Goal: Navigation & Orientation: Find specific page/section

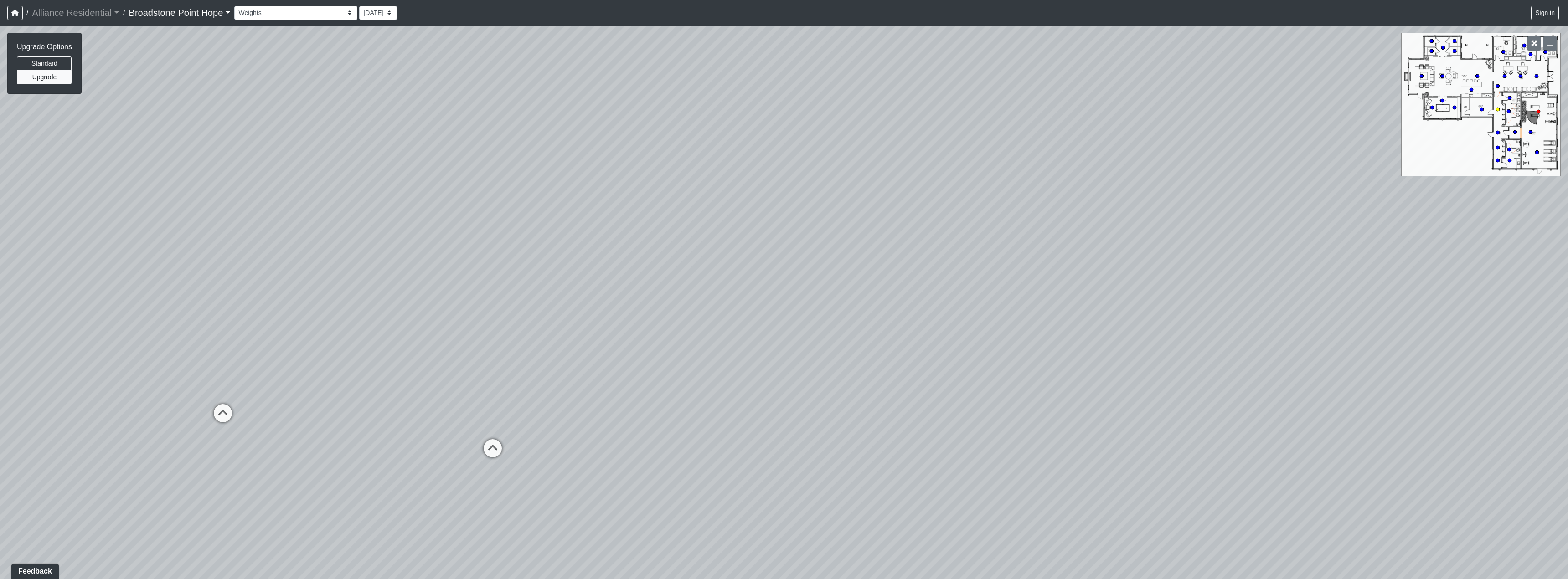
click at [1498, 108] on circle at bounding box center [1497, 109] width 3 height 3
drag, startPoint x: 613, startPoint y: 275, endPoint x: 1036, endPoint y: 131, distance: 446.8
click at [1036, 131] on div "Loading... Machines Loading... Cardio Loading... Leasing - Corridor Entry Loadi…" at bounding box center [784, 302] width 1568 height 554
drag, startPoint x: 612, startPoint y: 216, endPoint x: 1364, endPoint y: 154, distance: 754.6
click at [1364, 154] on div "Loading... Machines Loading... Cardio Loading... Leasing - Corridor Entry Loadi…" at bounding box center [784, 302] width 1568 height 554
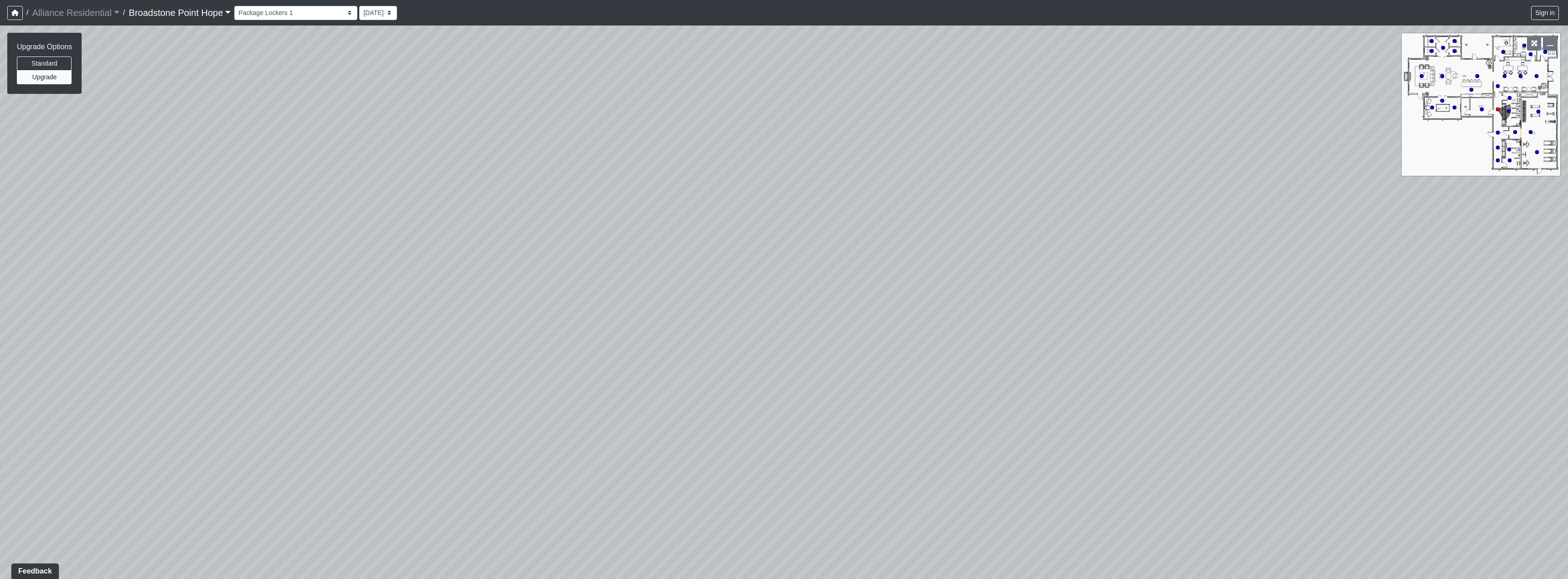
drag, startPoint x: 999, startPoint y: 198, endPoint x: 713, endPoint y: 185, distance: 286.3
click at [570, 195] on div "Loading... Machines Loading... Cardio Loading... Leasing - Corridor Entry Loadi…" at bounding box center [784, 302] width 1568 height 554
drag, startPoint x: 1021, startPoint y: 181, endPoint x: 631, endPoint y: 196, distance: 390.3
click at [631, 196] on div "Loading... Machines Loading... Cardio Loading... Leasing - Corridor Entry Loadi…" at bounding box center [784, 302] width 1568 height 554
click at [925, 247] on icon at bounding box center [924, 253] width 27 height 27
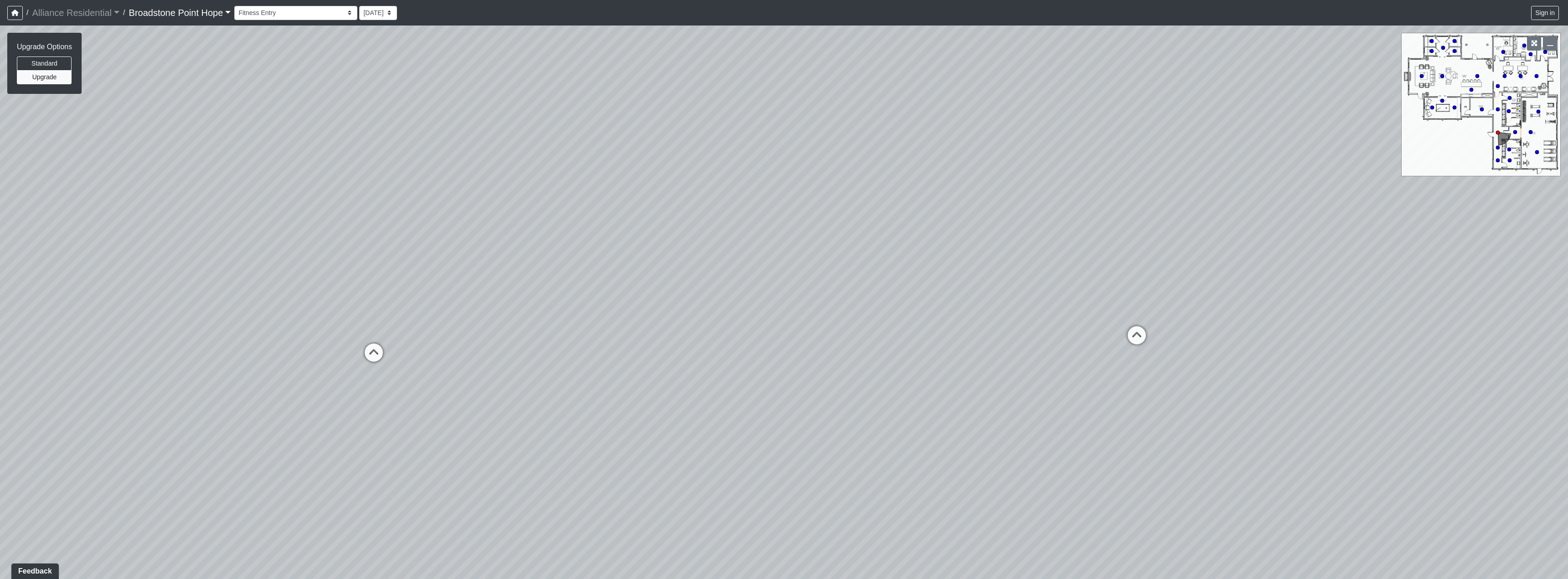
drag, startPoint x: 627, startPoint y: 180, endPoint x: 973, endPoint y: 131, distance: 349.5
click at [1014, 141] on div "Loading... Machines Loading... Cardio Loading... Leasing - Corridor Entry Loadi…" at bounding box center [784, 302] width 1568 height 554
drag, startPoint x: 929, startPoint y: 119, endPoint x: 1164, endPoint y: 194, distance: 246.7
click at [1164, 194] on div "Loading... Machines Loading... Cardio Loading... Leasing - Corridor Entry Loadi…" at bounding box center [784, 302] width 1568 height 554
drag, startPoint x: 1074, startPoint y: 193, endPoint x: 763, endPoint y: 191, distance: 311.0
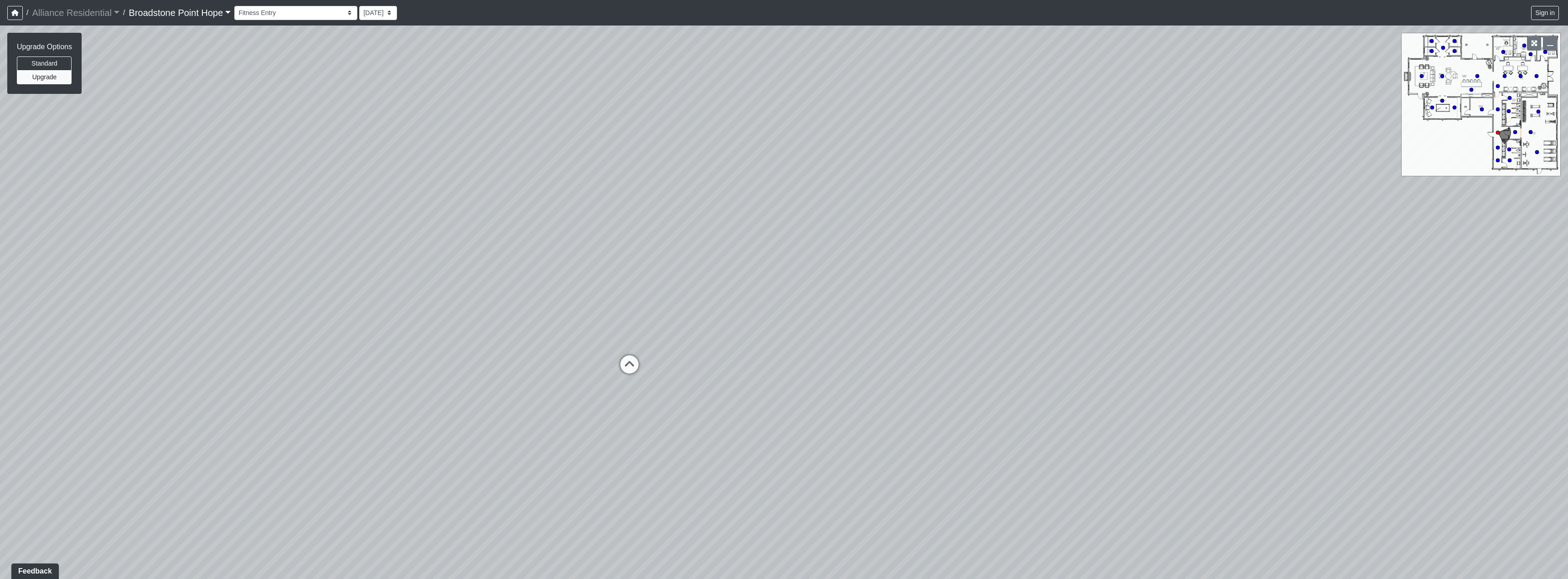
click at [763, 192] on div "Loading... Machines Loading... Cardio Loading... Leasing - Corridor Entry Loadi…" at bounding box center [784, 302] width 1568 height 554
drag, startPoint x: 1188, startPoint y: 125, endPoint x: 602, endPoint y: 276, distance: 605.1
click at [602, 276] on div "Loading... Machines Loading... Cardio Loading... Leasing - Corridor Entry Loadi…" at bounding box center [784, 302] width 1568 height 554
click at [804, 496] on icon at bounding box center [800, 502] width 27 height 27
click at [804, 502] on div "Loading... Package Lockers 3" at bounding box center [802, 513] width 27 height 27
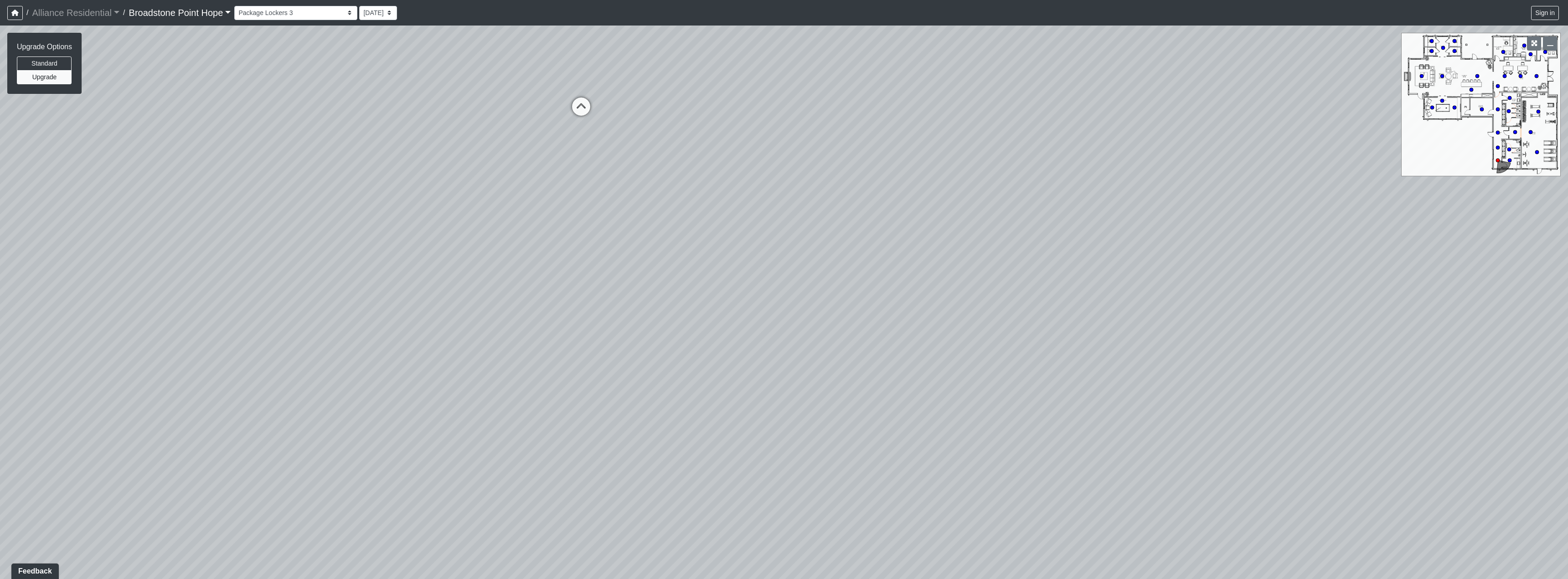
drag, startPoint x: 422, startPoint y: 321, endPoint x: 829, endPoint y: 214, distance: 420.8
click at [859, 222] on div "Loading... Machines Loading... Cardio Loading... Leasing - Corridor Entry Loadi…" at bounding box center [784, 302] width 1568 height 554
drag, startPoint x: 544, startPoint y: 161, endPoint x: 867, endPoint y: 276, distance: 342.9
click at [867, 276] on div "Loading... Machines Loading... Cardio Loading... Leasing - Corridor Entry Loadi…" at bounding box center [784, 302] width 1568 height 554
click at [852, 181] on icon at bounding box center [848, 188] width 27 height 27
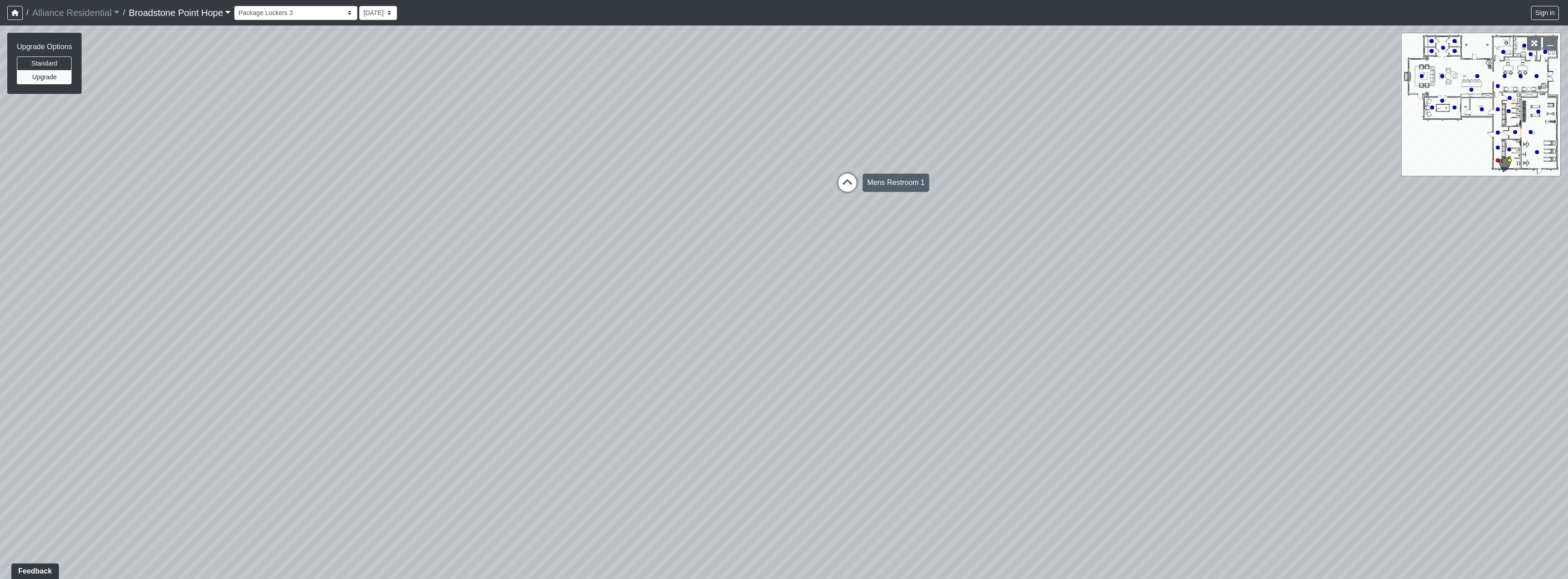
select select "p46QPgDkN4hUvcSdeG6DC2"
drag, startPoint x: 852, startPoint y: 181, endPoint x: 713, endPoint y: 189, distance: 139.2
click at [713, 189] on div "Loading... Machines Loading... Cardio Loading... Leasing - Corridor Entry Loadi…" at bounding box center [784, 302] width 1568 height 554
drag, startPoint x: 716, startPoint y: 276, endPoint x: 414, endPoint y: 235, distance: 304.8
click at [414, 235] on div "Loading... Machines Loading... Cardio Loading... Leasing - Corridor Entry Loadi…" at bounding box center [784, 302] width 1568 height 554
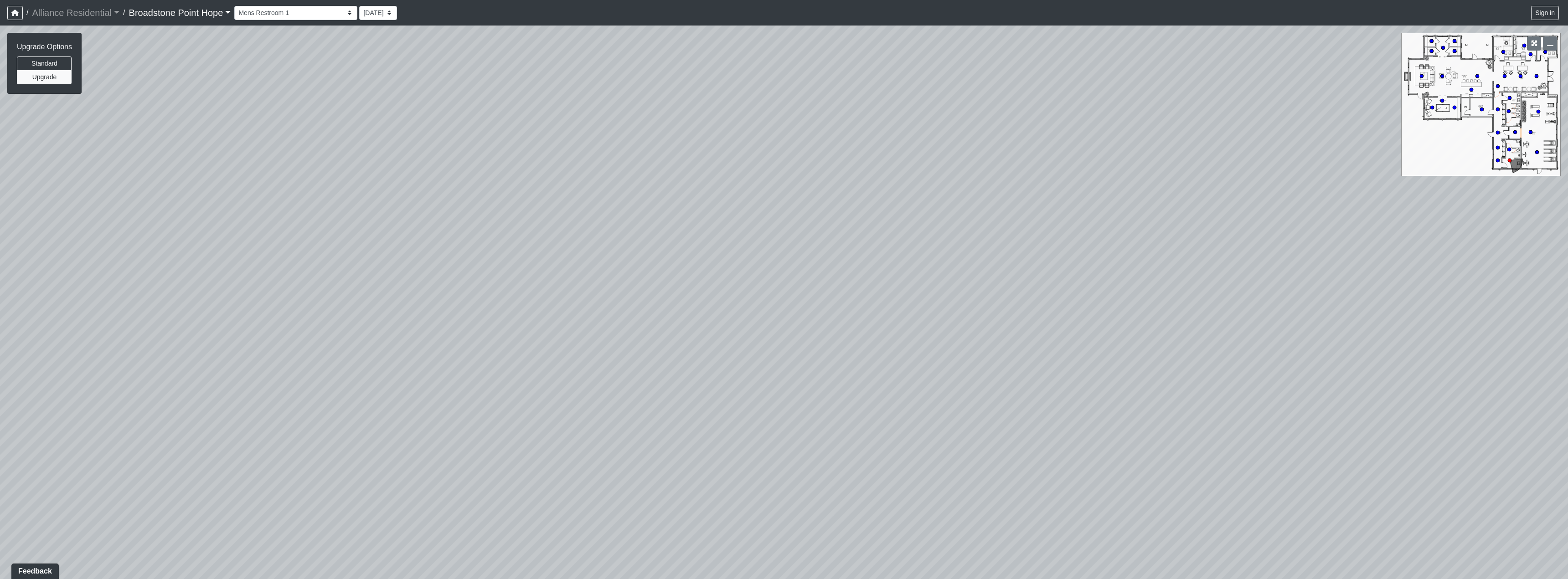
drag, startPoint x: 414, startPoint y: 235, endPoint x: 716, endPoint y: 237, distance: 302.0
click at [716, 237] on div "Loading... Machines Loading... Cardio Loading... Leasing - Corridor Entry Loadi…" at bounding box center [784, 302] width 1568 height 554
drag, startPoint x: 405, startPoint y: 243, endPoint x: 722, endPoint y: 219, distance: 317.9
click at [722, 219] on div "Loading... Machines Loading... Cardio Loading... Leasing - Corridor Entry Loadi…" at bounding box center [784, 302] width 1568 height 554
drag, startPoint x: 505, startPoint y: 222, endPoint x: 968, endPoint y: 166, distance: 466.4
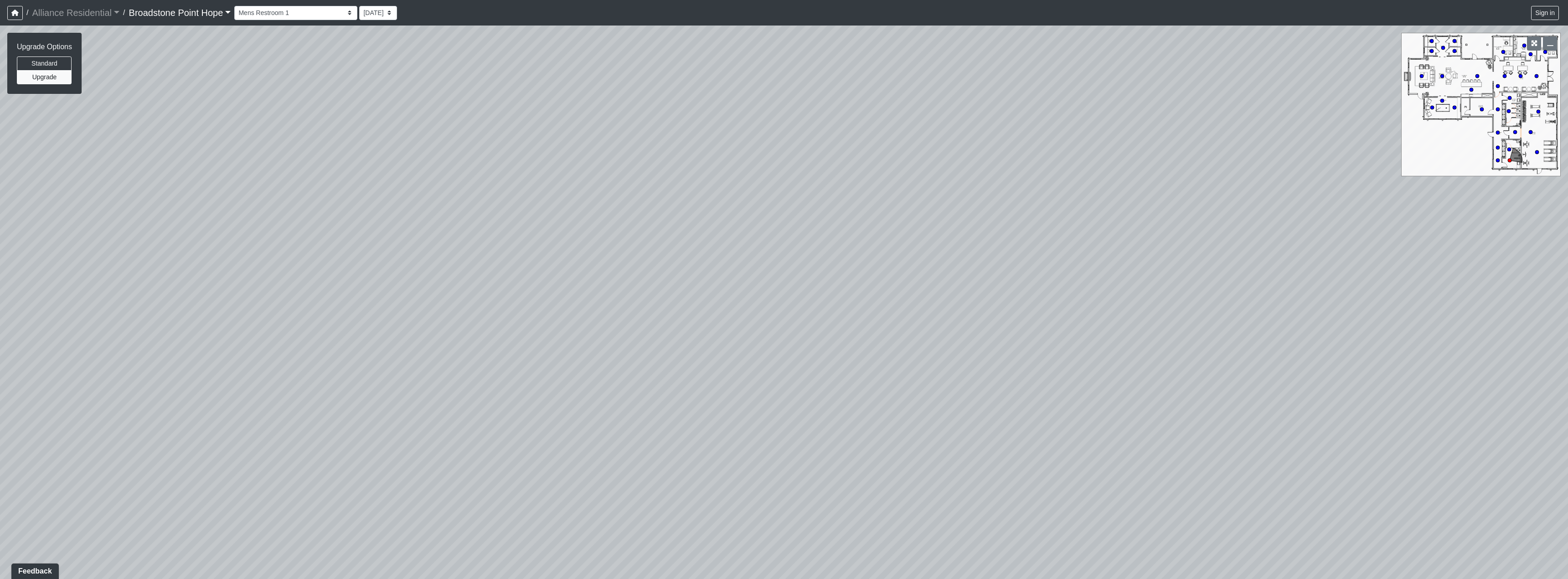
click at [968, 166] on div "Loading... Machines Loading... Cardio Loading... Leasing - Corridor Entry Loadi…" at bounding box center [784, 302] width 1568 height 554
drag, startPoint x: 944, startPoint y: 216, endPoint x: 646, endPoint y: 137, distance: 308.3
click at [646, 137] on div "Loading... Machines Loading... Cardio Loading... Leasing - Corridor Entry Loadi…" at bounding box center [784, 302] width 1568 height 554
drag, startPoint x: 473, startPoint y: 226, endPoint x: 1178, endPoint y: 164, distance: 707.7
click at [1178, 164] on div "Loading... Machines Loading... Cardio Loading... Leasing - Corridor Entry Loadi…" at bounding box center [784, 302] width 1568 height 554
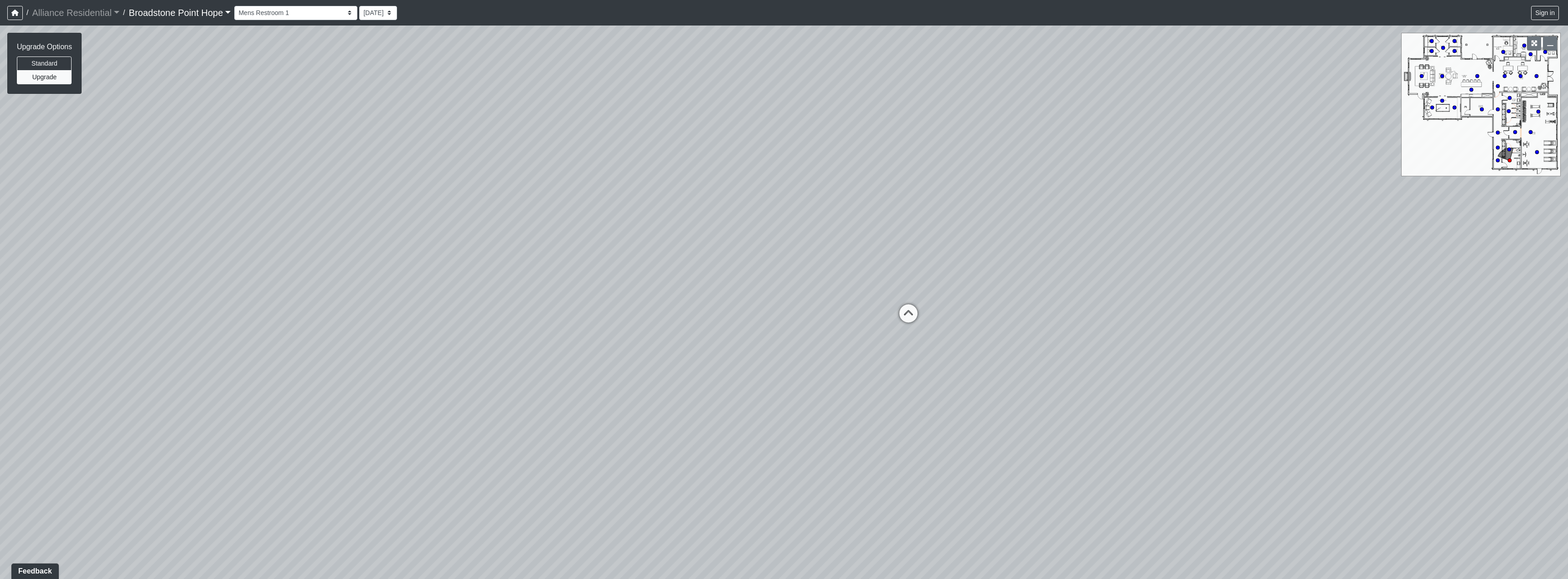
drag, startPoint x: 347, startPoint y: 237, endPoint x: 1040, endPoint y: 244, distance: 693.0
click at [1040, 244] on div "Loading... Machines Loading... Cardio Loading... Leasing - Corridor Entry Loadi…" at bounding box center [784, 302] width 1568 height 554
drag, startPoint x: 707, startPoint y: 199, endPoint x: 1030, endPoint y: 186, distance: 323.3
click at [1030, 186] on div "Loading... Machines Loading... Cardio Loading... Leasing - Corridor Entry Loadi…" at bounding box center [784, 302] width 1568 height 554
drag, startPoint x: 517, startPoint y: 194, endPoint x: 1272, endPoint y: 307, distance: 763.4
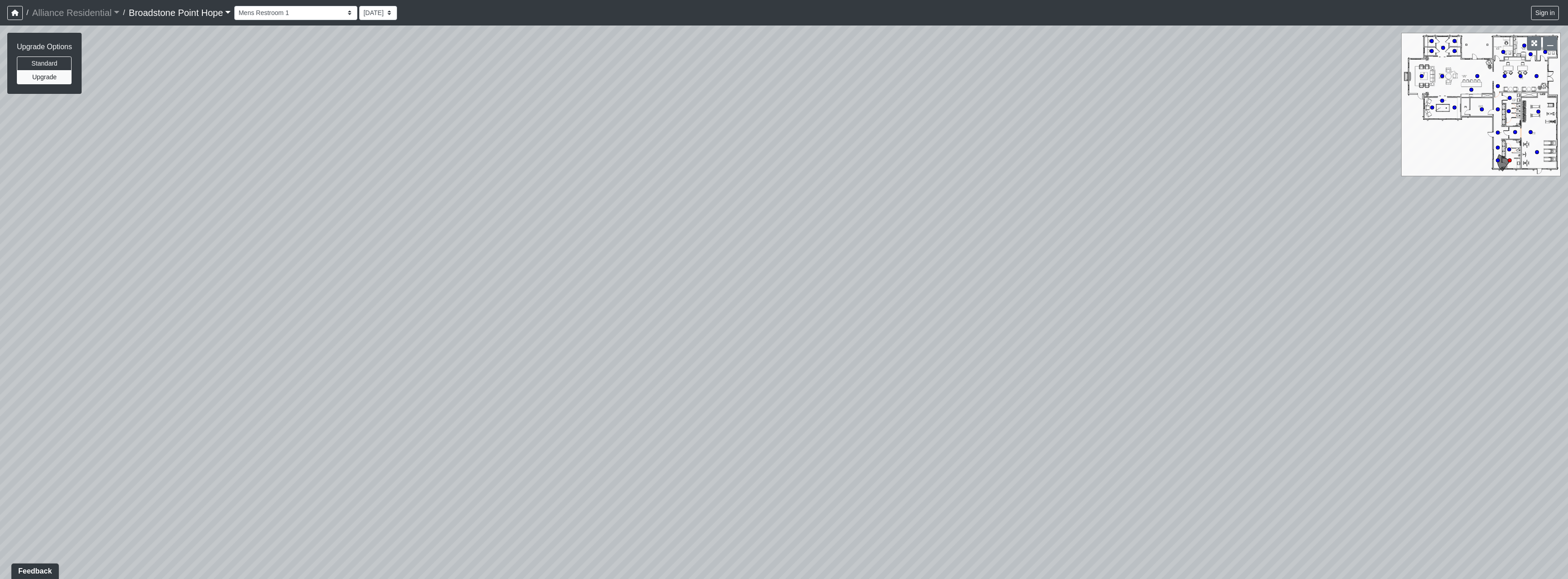
click at [1284, 316] on div "Loading... Machines Loading... Cardio Loading... Leasing - Corridor Entry Loadi…" at bounding box center [784, 302] width 1568 height 554
drag, startPoint x: 975, startPoint y: 148, endPoint x: 1247, endPoint y: 237, distance: 286.2
click at [1247, 237] on div "Loading... Machines Loading... Cardio Loading... Leasing - Corridor Entry Loadi…" at bounding box center [784, 302] width 1568 height 554
drag, startPoint x: 807, startPoint y: 194, endPoint x: 876, endPoint y: 309, distance: 134.1
click at [876, 311] on div "Loading... Machines Loading... Cardio Loading... Leasing - Corridor Entry Loadi…" at bounding box center [784, 302] width 1568 height 554
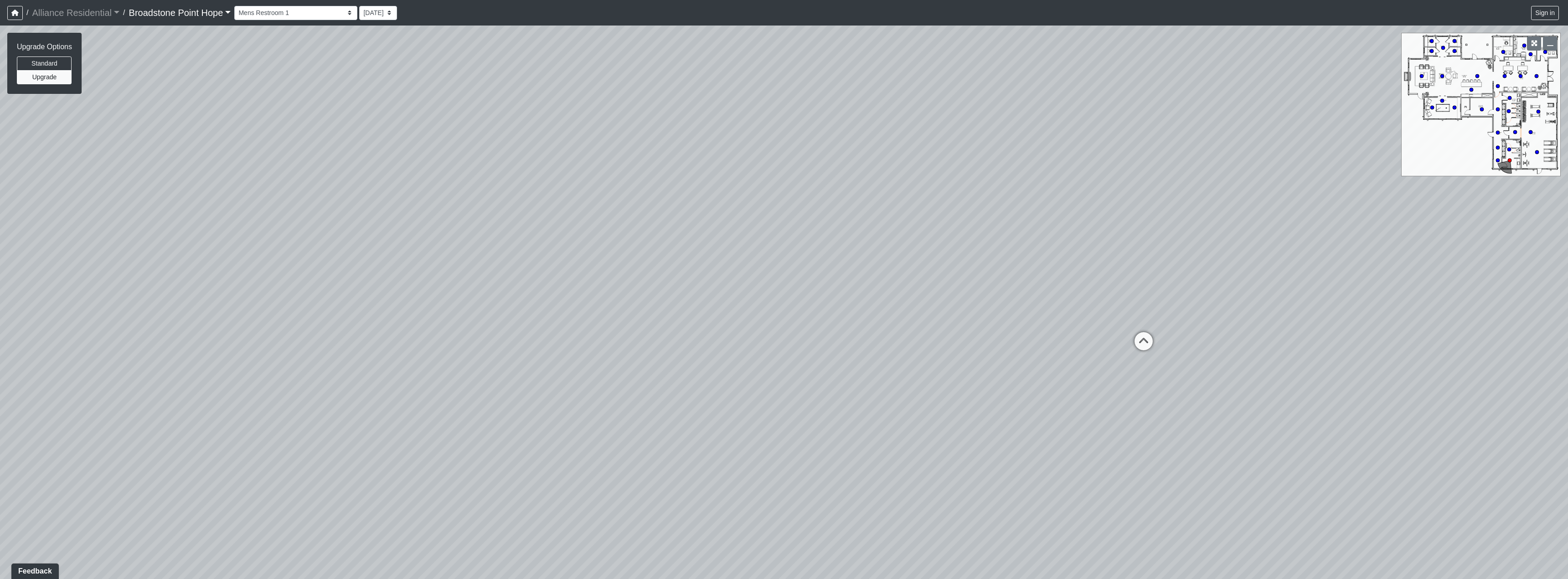
drag, startPoint x: 951, startPoint y: 250, endPoint x: 954, endPoint y: 351, distance: 101.0
click at [954, 351] on div "Loading... Machines Loading... Cardio Loading... Leasing - Corridor Entry Loadi…" at bounding box center [784, 302] width 1568 height 554
drag, startPoint x: 746, startPoint y: 142, endPoint x: 525, endPoint y: 111, distance: 223.2
click at [525, 111] on div "Loading... Machines Loading... Cardio Loading... Leasing - Corridor Entry Loadi…" at bounding box center [784, 302] width 1568 height 554
drag, startPoint x: 592, startPoint y: 296, endPoint x: 1021, endPoint y: 71, distance: 484.4
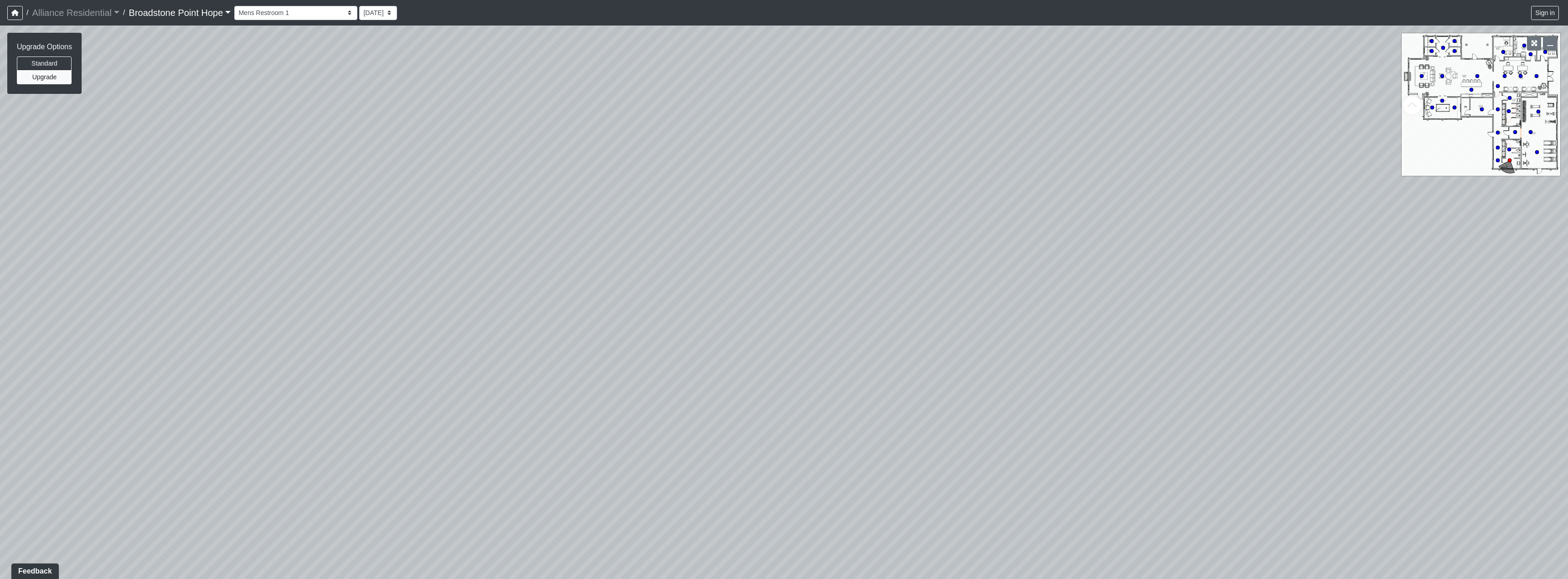
click at [1021, 71] on div "Loading... Machines Loading... Cardio Loading... Leasing - Corridor Entry Loadi…" at bounding box center [784, 302] width 1568 height 554
drag, startPoint x: 855, startPoint y: 220, endPoint x: 949, endPoint y: 261, distance: 102.6
click at [949, 261] on div "Loading... Machines Loading... Cardio Loading... Leasing - Corridor Entry Loadi…" at bounding box center [784, 302] width 1568 height 554
drag, startPoint x: 922, startPoint y: 149, endPoint x: 919, endPoint y: 263, distance: 114.0
click at [919, 263] on div "Loading... Machines Loading... Cardio Loading... Leasing - Corridor Entry Loadi…" at bounding box center [784, 302] width 1568 height 554
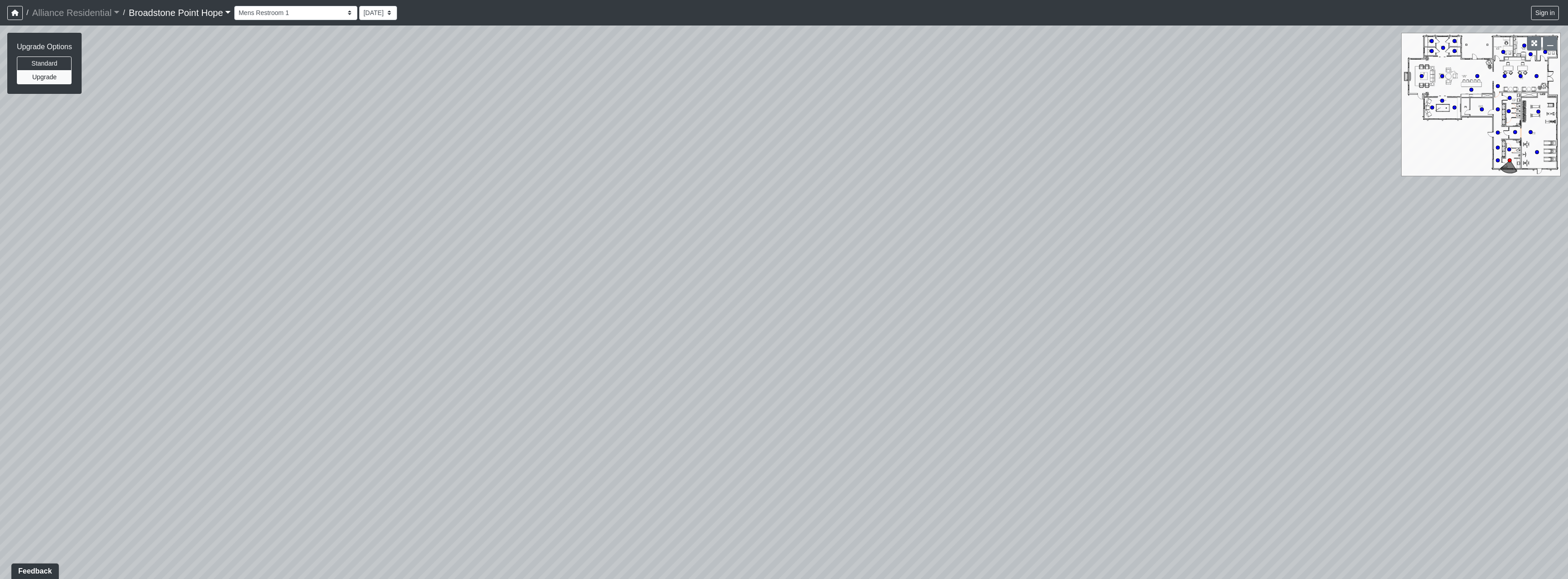
drag, startPoint x: 938, startPoint y: 151, endPoint x: 976, endPoint y: 252, distance: 107.9
click at [976, 252] on div "Loading... Machines Loading... Cardio Loading... Leasing - Corridor Entry Loadi…" at bounding box center [784, 302] width 1568 height 554
drag, startPoint x: 1102, startPoint y: 235, endPoint x: 1026, endPoint y: 332, distance: 123.2
click at [1026, 332] on div "Loading... Machines Loading... Cardio Loading... Leasing - Corridor Entry Loadi…" at bounding box center [784, 302] width 1568 height 554
drag, startPoint x: 1060, startPoint y: 211, endPoint x: 770, endPoint y: 355, distance: 323.8
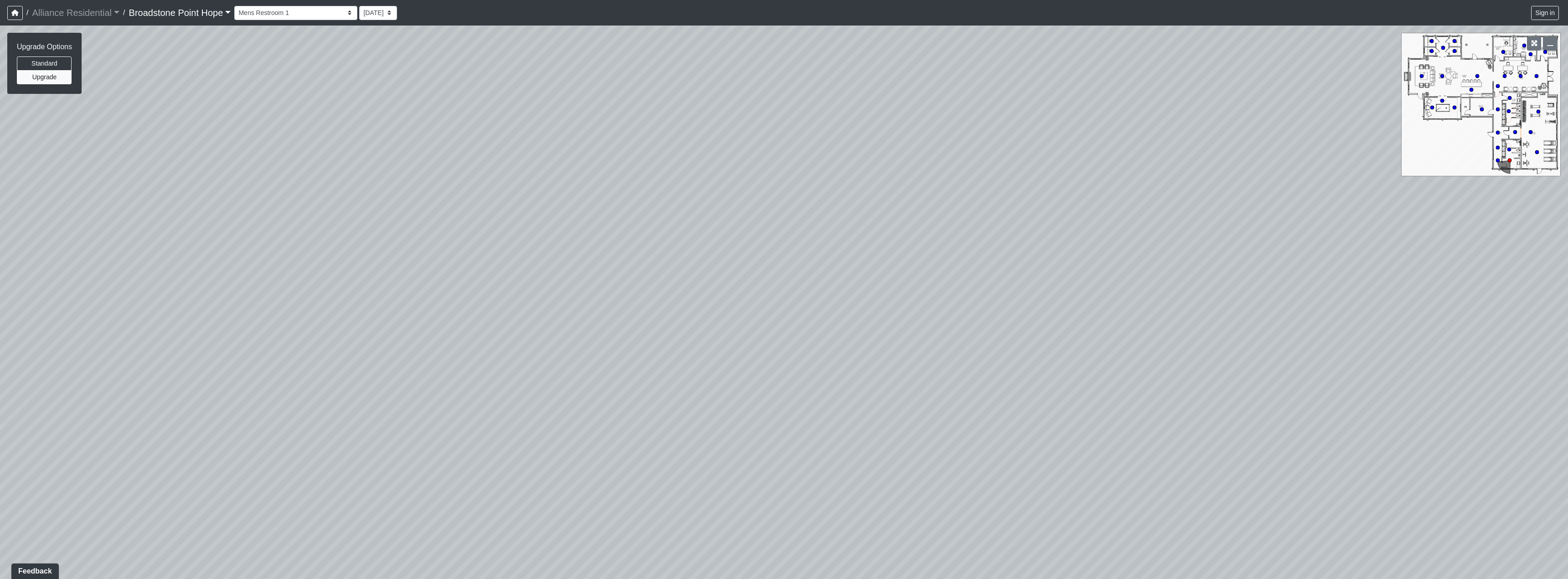
click at [770, 355] on div "Loading... Machines Loading... Cardio Loading... Leasing - Corridor Entry Loadi…" at bounding box center [784, 302] width 1568 height 554
drag
click at [717, 222] on div "Loading... Machines Loading... Cardio Loading... Leasing - Corridor Entry Loadi…" at bounding box center [784, 302] width 1568 height 554
click at [585, 159] on div "Loading... Machines Loading... Cardio Loading... Leasing - Corridor Entry Loadi…" at bounding box center [784, 302] width 1568 height 554
click at [523, 111] on div "Loading... Machines Loading... Cardio Loading... Leasing - Corridor Entry Loadi…" at bounding box center [784, 302] width 1568 height 554
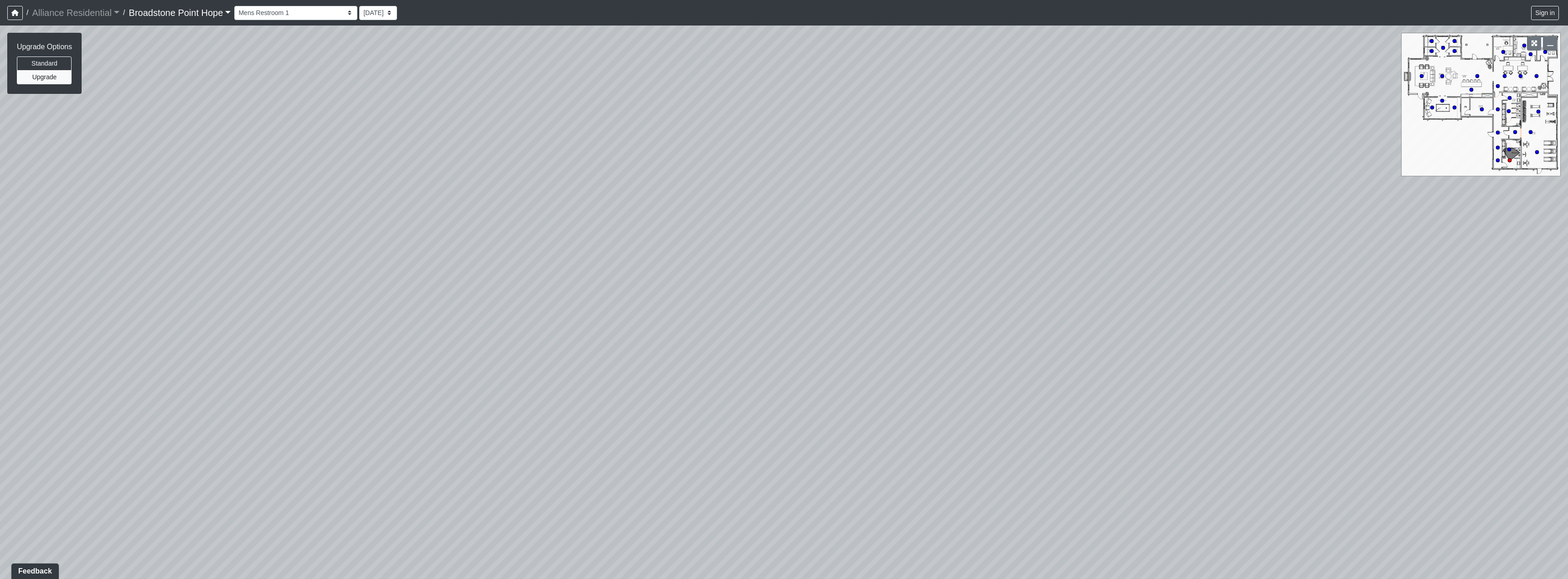
click at [434, 64] on div "Loading... Machines Loading... Cardio Loading... Leasing - Corridor Entry Loadi…" at bounding box center [784, 302] width 1568 height 554
click at [950, 182] on div "Loading... Machines Loading... Cardio Loading... Leasing - Corridor Entry Loadi…" at bounding box center [784, 302] width 1568 height 554
click at [1237, 203] on div "Loading... Machines Loading... Cardio Loading... Leasing - Corridor Entry Loadi…" at bounding box center [784, 302] width 1568 height 554
drag, startPoint x: 888, startPoint y: 233, endPoint x: 878, endPoint y: 365, distance: 132.4
click at [878, 365] on div "Loading... Machines Loading... Cardio Loading... Leasing - Corridor Entry Loadi…" at bounding box center [784, 302] width 1568 height 554
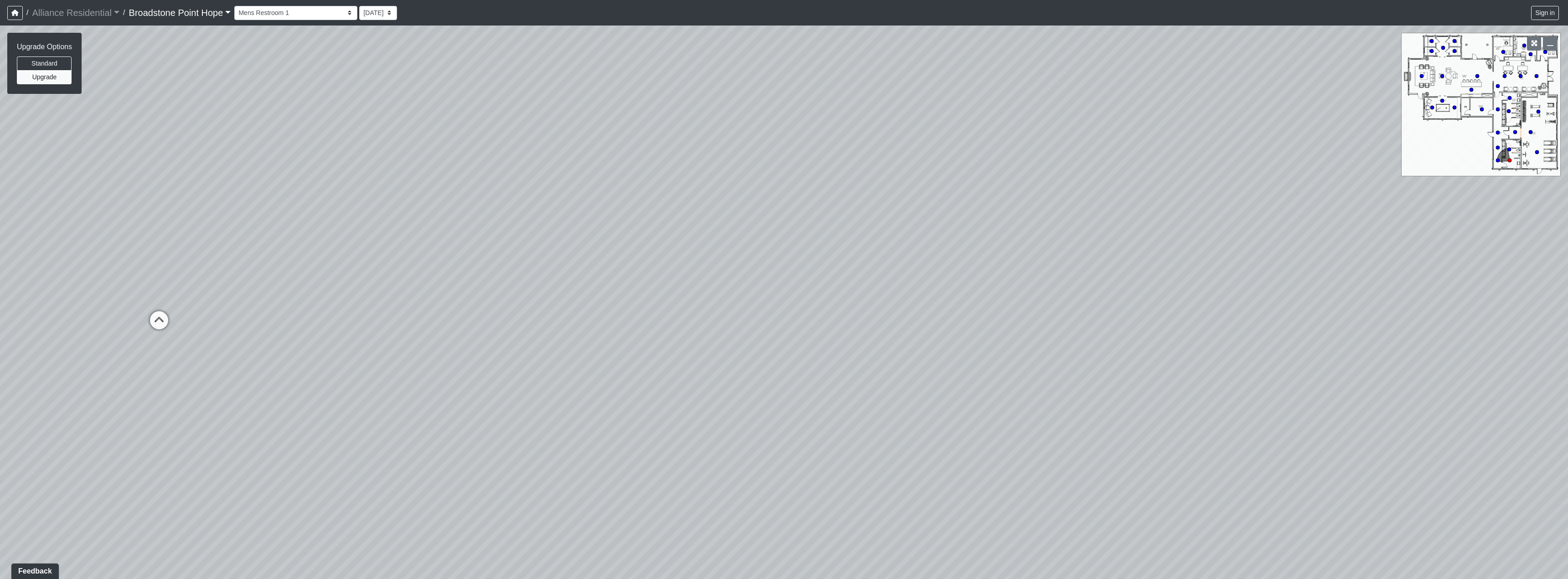
drag, startPoint x: 592, startPoint y: 275, endPoint x: 822, endPoint y: 416, distance: 269.8
click at [822, 416] on div "Loading... Machines Loading... Cardio Loading... Leasing - Corridor Entry Loadi…" at bounding box center [784, 302] width 1568 height 554
drag, startPoint x: 820, startPoint y: 413, endPoint x: 616, endPoint y: 346, distance: 214.7
click at [616, 346] on div "Loading... Machines Loading... Cardio Loading... Leasing - Corridor Entry Loadi…" at bounding box center [784, 302] width 1568 height 554
drag, startPoint x: 995, startPoint y: 399, endPoint x: 641, endPoint y: 309, distance: 365.3
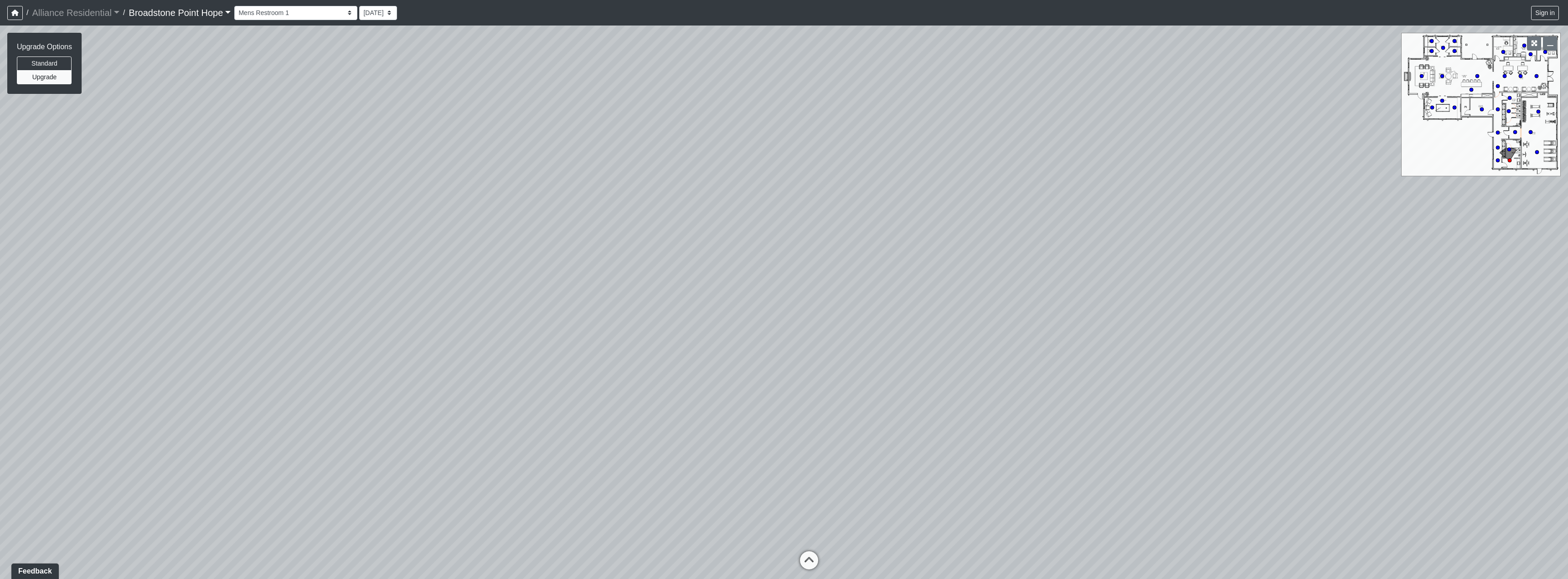
click at [641, 309] on div "Loading... Machines Loading... Cardio Loading... Leasing - Corridor Entry Loadi…" at bounding box center [784, 302] width 1568 height 554
drag, startPoint x: 742, startPoint y: 276, endPoint x: 769, endPoint y: 291, distance: 30.9
click at [769, 291] on div "Loading... Machines Loading... Cardio Loading... Leasing - Corridor Entry Loadi…" at bounding box center [784, 302] width 1568 height 554
